Goal: Information Seeking & Learning: Learn about a topic

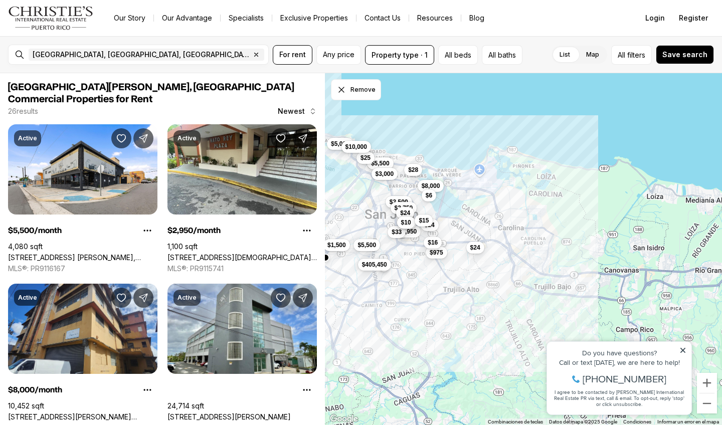
drag, startPoint x: 597, startPoint y: 308, endPoint x: 464, endPoint y: 290, distance: 134.6
click at [463, 290] on div "$5,500 $2,950 $8,000 $1,500 $975 $5,000 $5,500 $405,450 $3,000 $3,500 $2,750 $3…" at bounding box center [523, 249] width 397 height 353
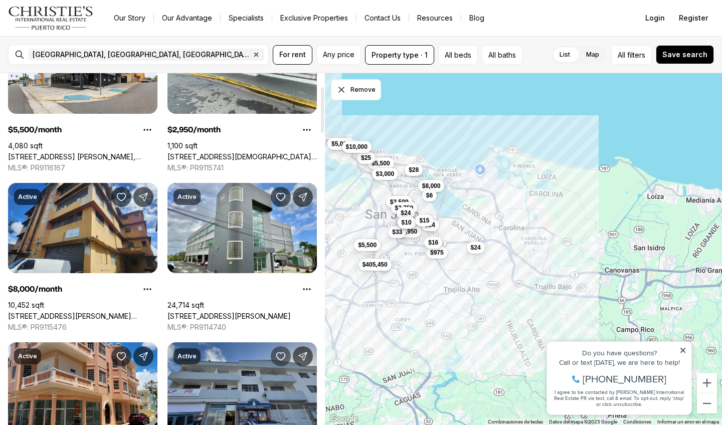
scroll to position [100, 0]
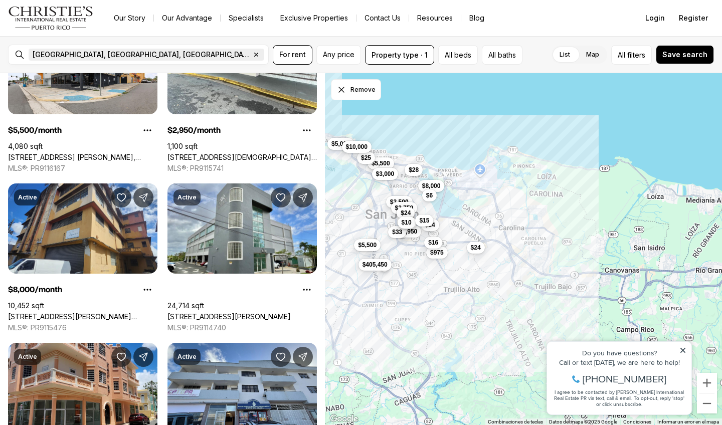
click at [252, 56] on icon "button" at bounding box center [256, 55] width 8 height 8
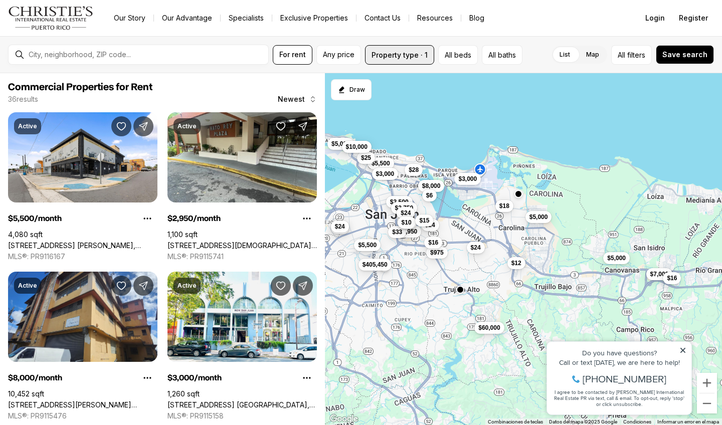
click at [423, 55] on button "Property type · 1" at bounding box center [399, 55] width 69 height 20
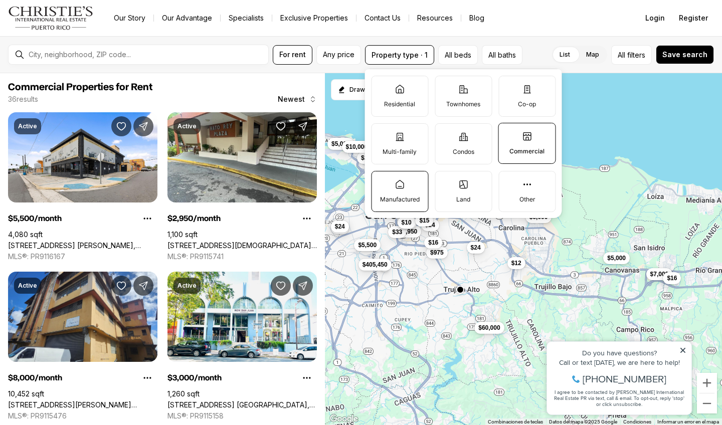
click at [407, 190] on label "Manufactured" at bounding box center [399, 191] width 57 height 41
click at [382, 182] on button "Manufactured" at bounding box center [377, 177] width 10 height 10
click at [684, 351] on icon at bounding box center [683, 350] width 5 height 5
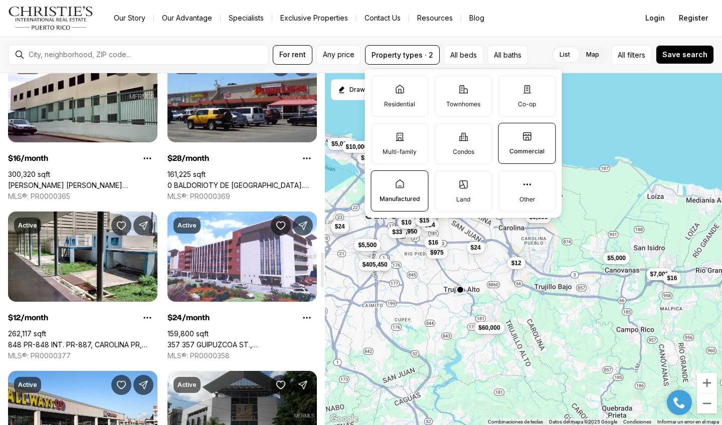
scroll to position [1828, 0]
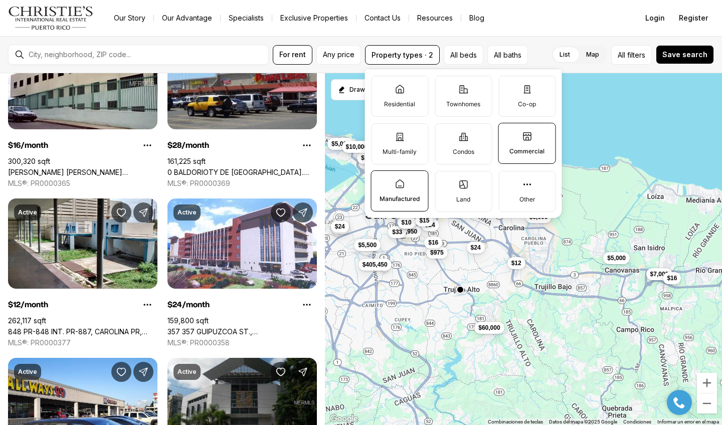
click at [523, 143] on label "Commercial" at bounding box center [528, 143] width 58 height 41
click at [509, 133] on button "Commercial" at bounding box center [504, 128] width 10 height 10
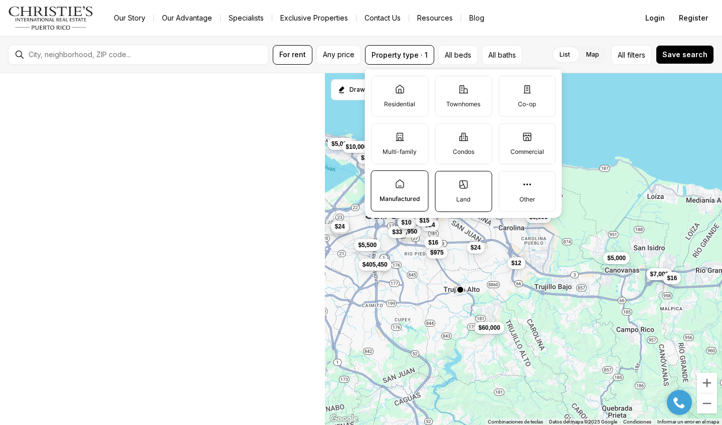
scroll to position [9, 0]
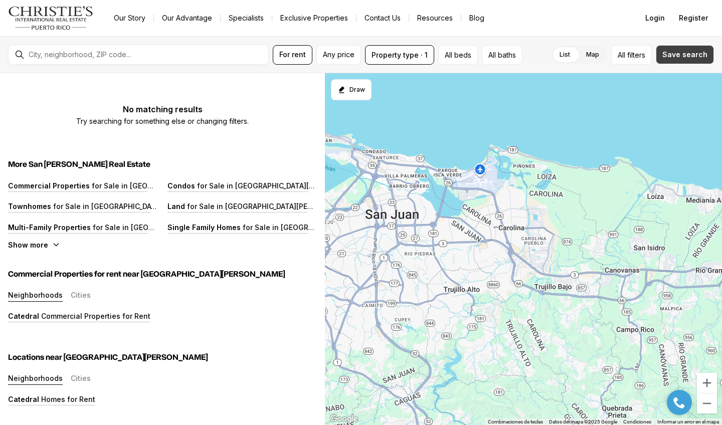
click at [677, 58] on span "Save search" at bounding box center [685, 55] width 45 height 8
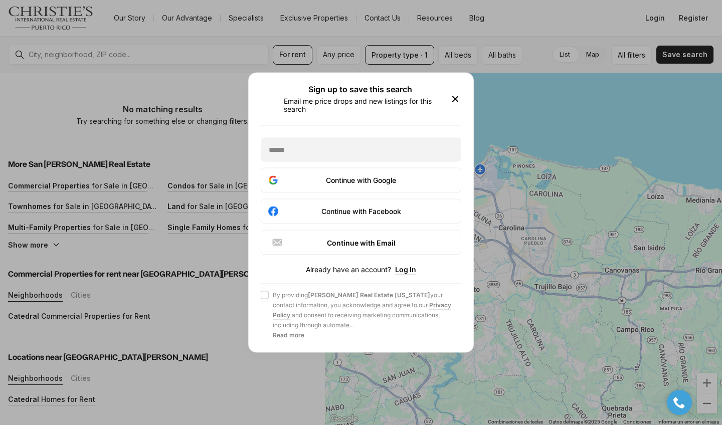
click at [459, 94] on icon "button" at bounding box center [455, 99] width 12 height 12
